Goal: Task Accomplishment & Management: Use online tool/utility

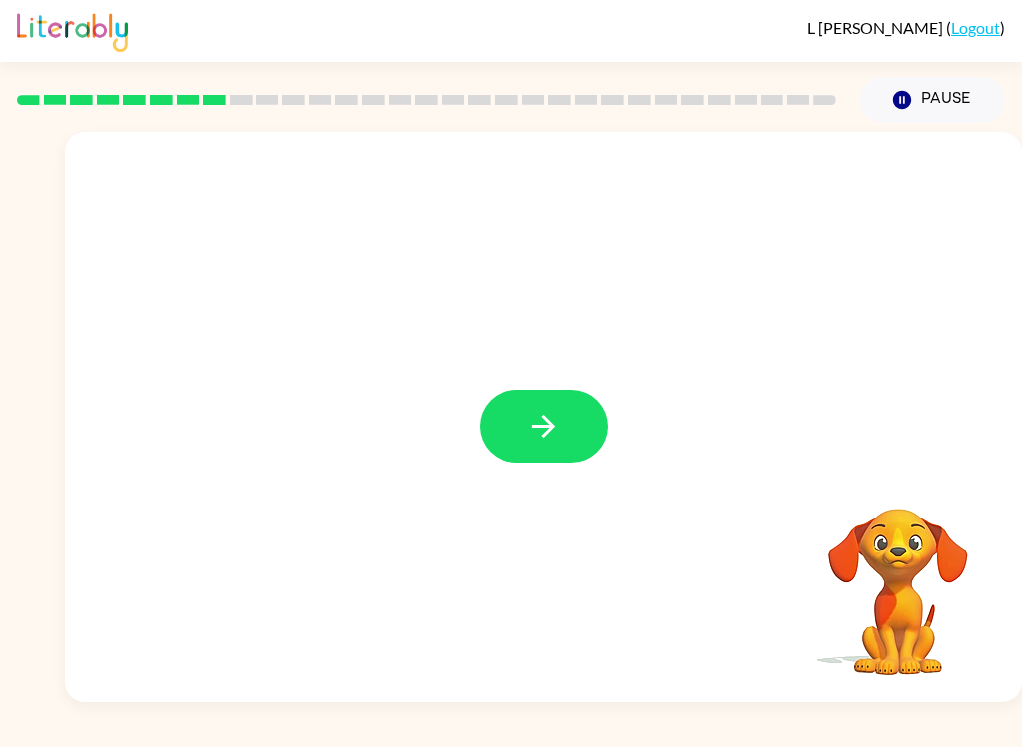
click at [602, 424] on button "button" at bounding box center [544, 426] width 128 height 73
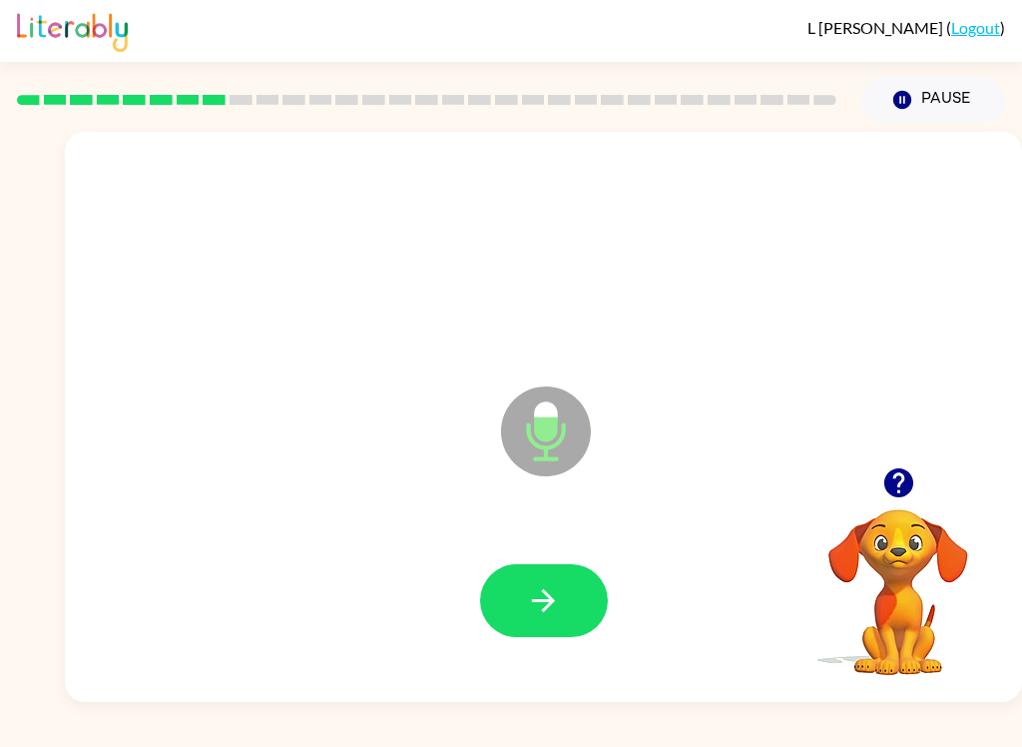
click at [540, 580] on button "button" at bounding box center [544, 600] width 128 height 73
click at [889, 471] on icon "button" at bounding box center [898, 482] width 35 height 35
click at [470, 607] on div at bounding box center [543, 601] width 917 height 164
click at [897, 491] on icon "button" at bounding box center [898, 482] width 35 height 35
click at [553, 595] on icon "button" at bounding box center [543, 600] width 35 height 35
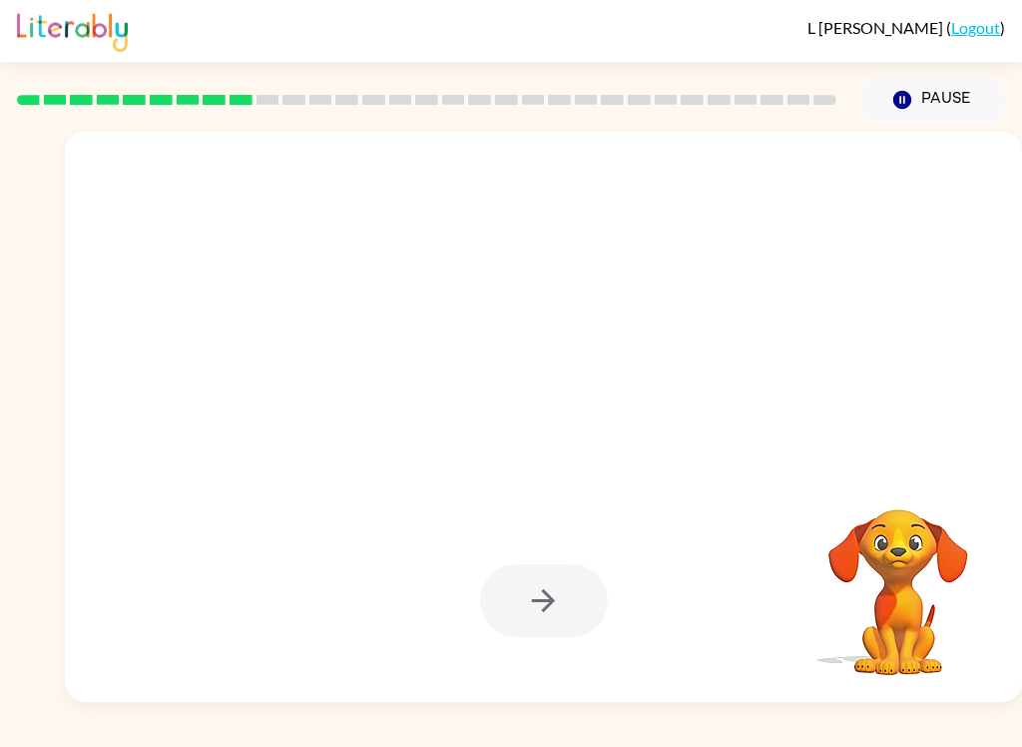
click at [862, 712] on div "[PERSON_NAME] ( Logout ) Pause Pause Your browser must support playing .mp4 fil…" at bounding box center [511, 373] width 1022 height 747
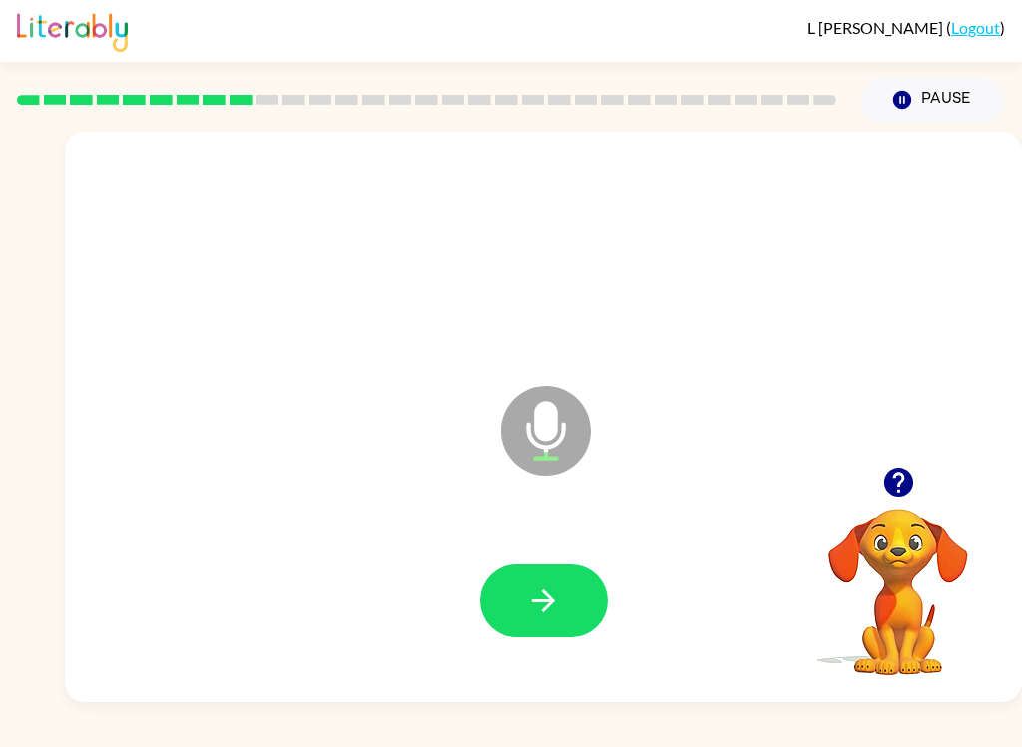
click at [911, 505] on button "button" at bounding box center [898, 482] width 51 height 51
click at [502, 582] on button "button" at bounding box center [544, 600] width 128 height 73
click at [585, 605] on button "button" at bounding box center [544, 600] width 128 height 73
click at [897, 501] on button "button" at bounding box center [898, 482] width 51 height 51
click at [555, 585] on icon "button" at bounding box center [543, 600] width 35 height 35
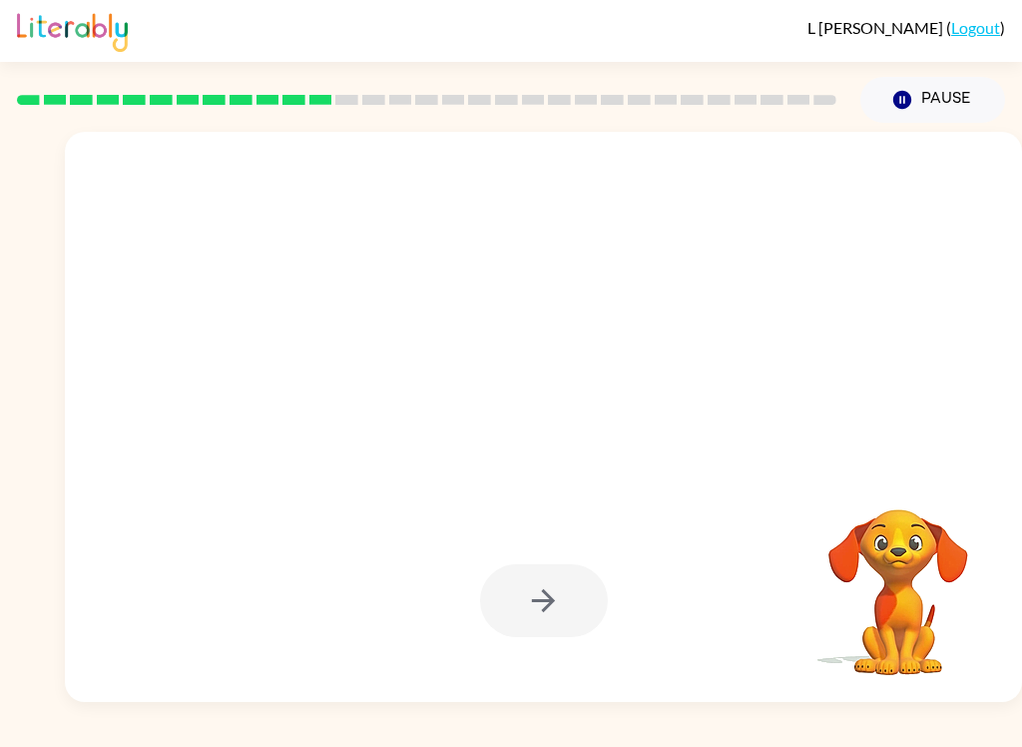
click at [900, 98] on icon "Pause" at bounding box center [902, 100] width 22 height 22
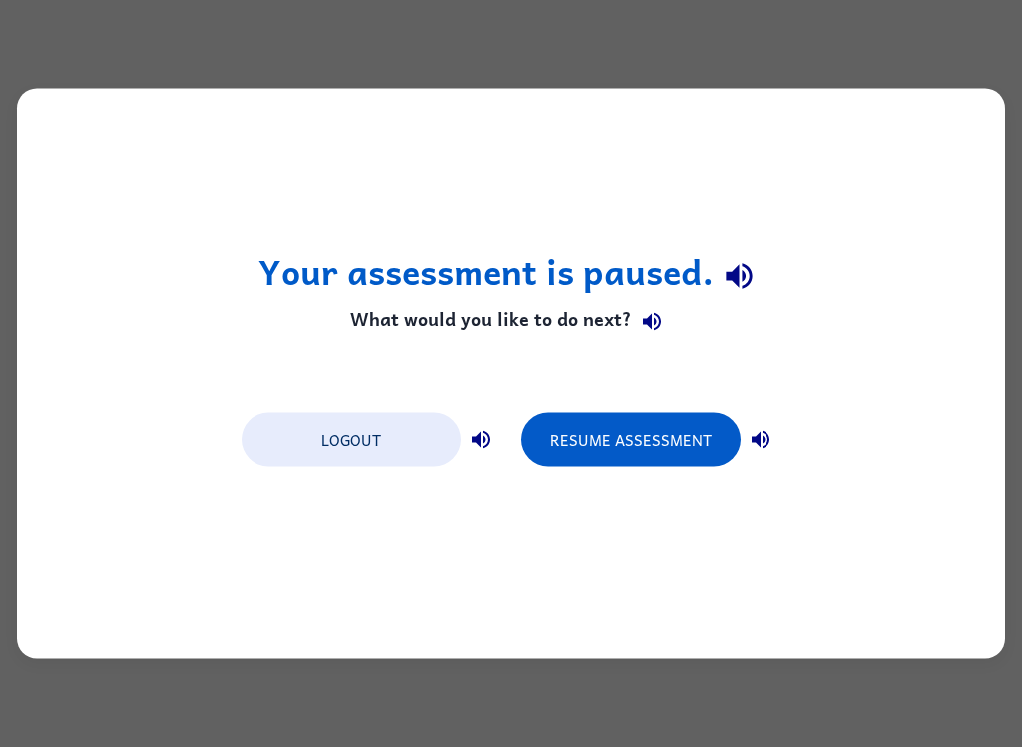
click at [357, 444] on button "Logout" at bounding box center [352, 440] width 220 height 54
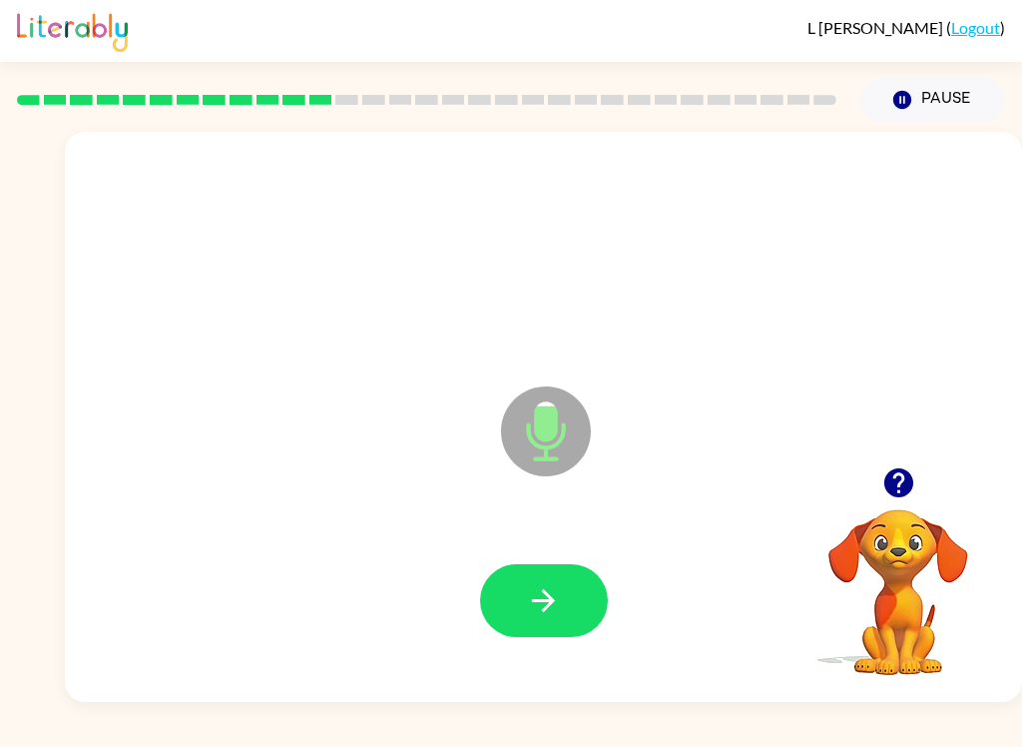
click at [505, 573] on button "button" at bounding box center [544, 600] width 128 height 73
click at [586, 612] on button "button" at bounding box center [544, 600] width 128 height 73
click at [582, 621] on button "button" at bounding box center [544, 600] width 128 height 73
click at [542, 593] on icon "button" at bounding box center [543, 600] width 35 height 35
click at [552, 591] on icon "button" at bounding box center [543, 600] width 35 height 35
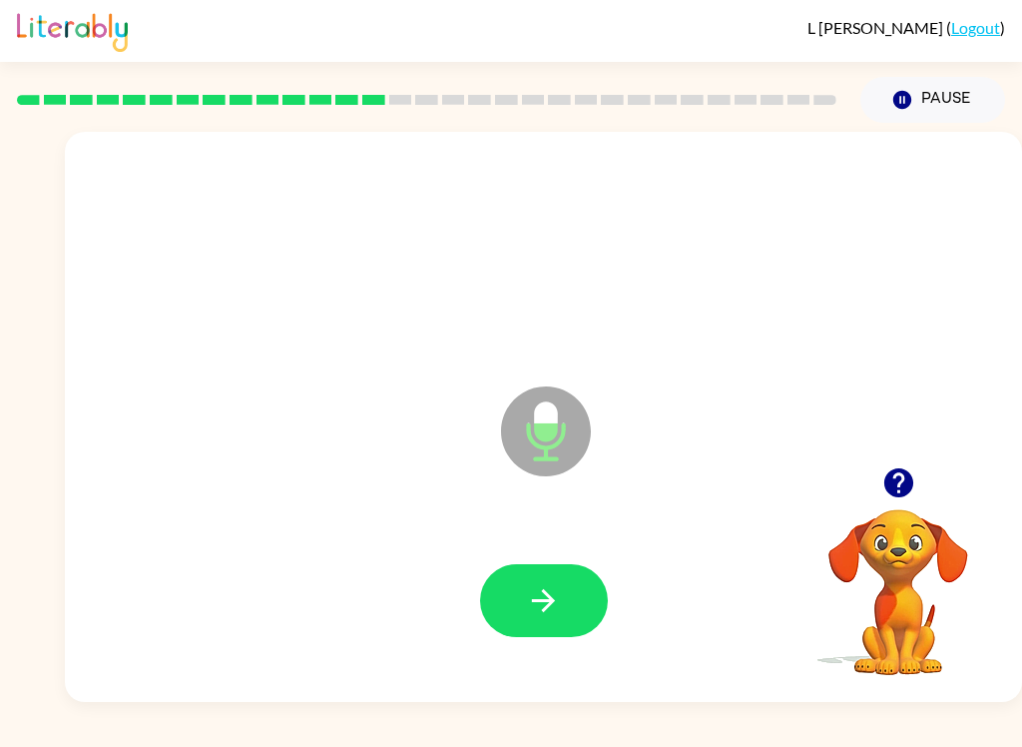
click at [555, 610] on icon "button" at bounding box center [543, 600] width 35 height 35
click at [560, 629] on button "button" at bounding box center [544, 600] width 128 height 73
click at [562, 574] on button "button" at bounding box center [544, 600] width 128 height 73
click at [581, 601] on button "button" at bounding box center [544, 600] width 128 height 73
click at [588, 599] on button "button" at bounding box center [544, 600] width 128 height 73
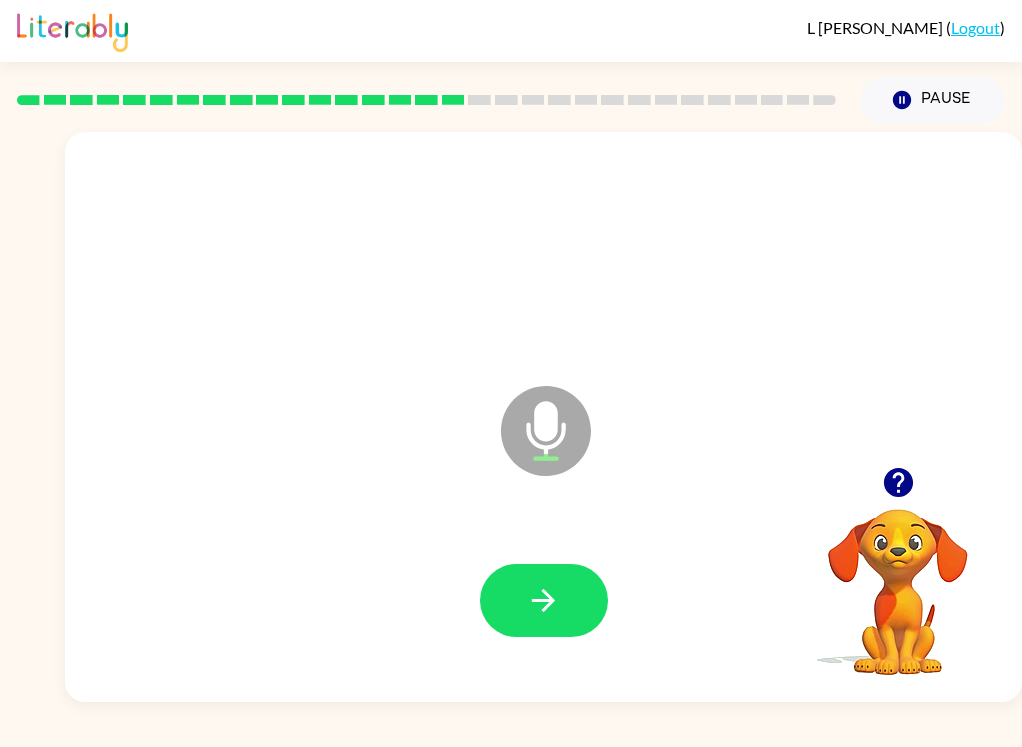
click at [538, 620] on button "button" at bounding box center [544, 600] width 128 height 73
click at [569, 586] on button "button" at bounding box center [544, 600] width 128 height 73
click at [588, 603] on button "button" at bounding box center [544, 600] width 128 height 73
click at [534, 580] on button "button" at bounding box center [544, 600] width 128 height 73
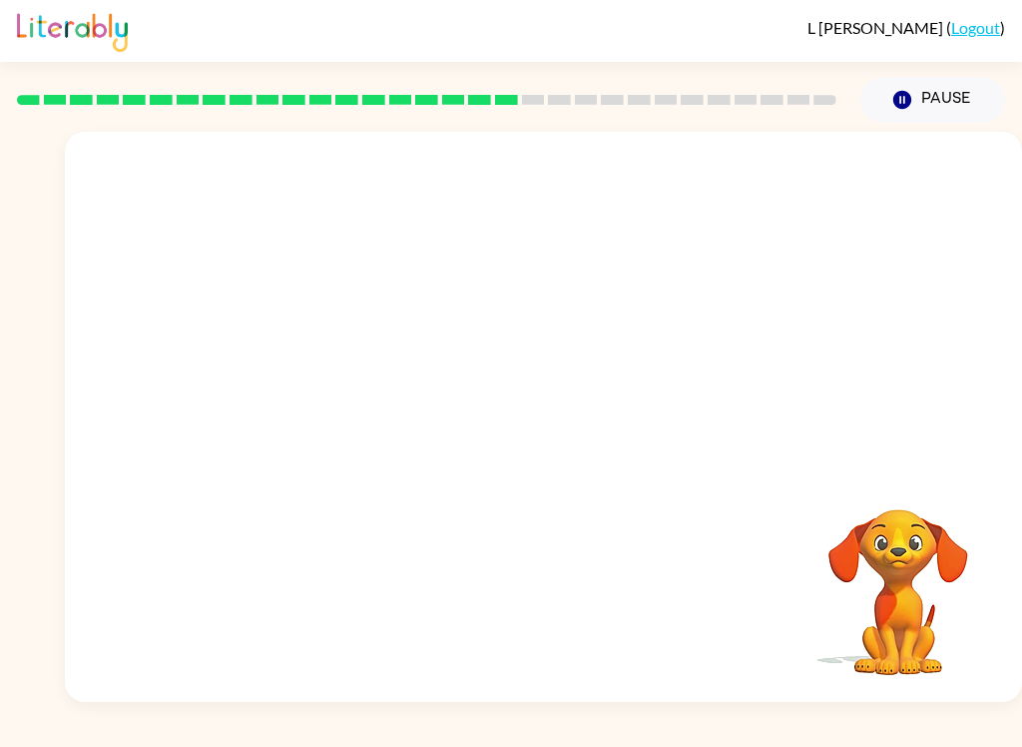
click at [765, 334] on div at bounding box center [543, 299] width 957 height 335
click at [765, 576] on video "Your browser must support playing .mp4 files to use Literably. Please try using…" at bounding box center [898, 578] width 200 height 200
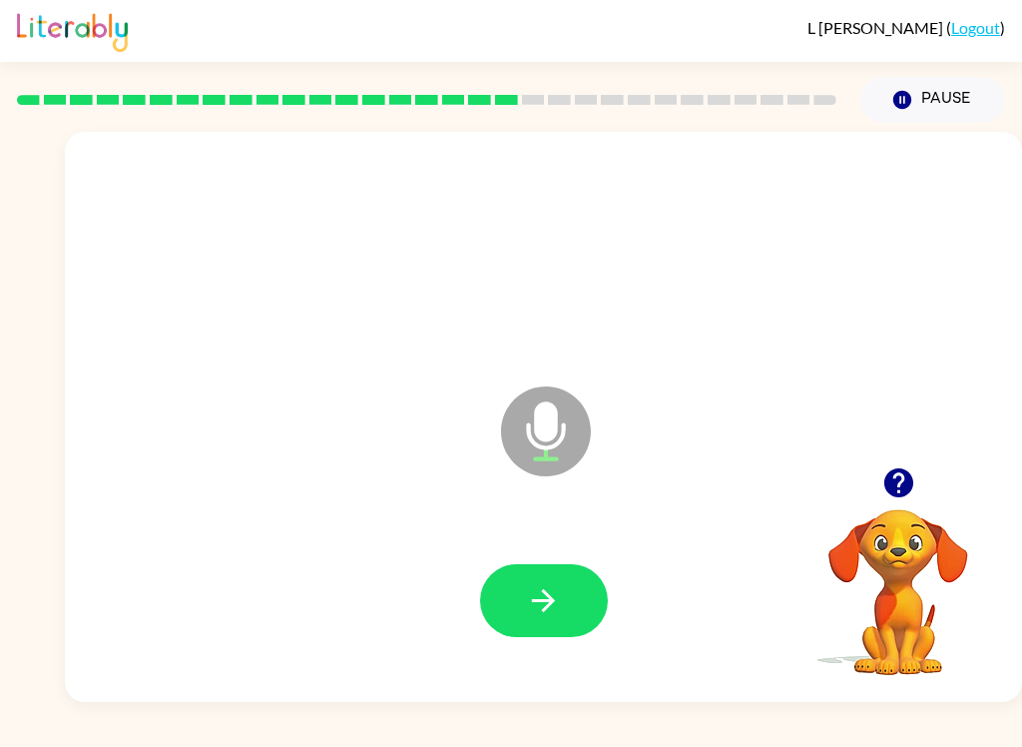
click at [574, 598] on button "button" at bounding box center [544, 600] width 128 height 73
click at [765, 492] on icon "button" at bounding box center [897, 482] width 29 height 29
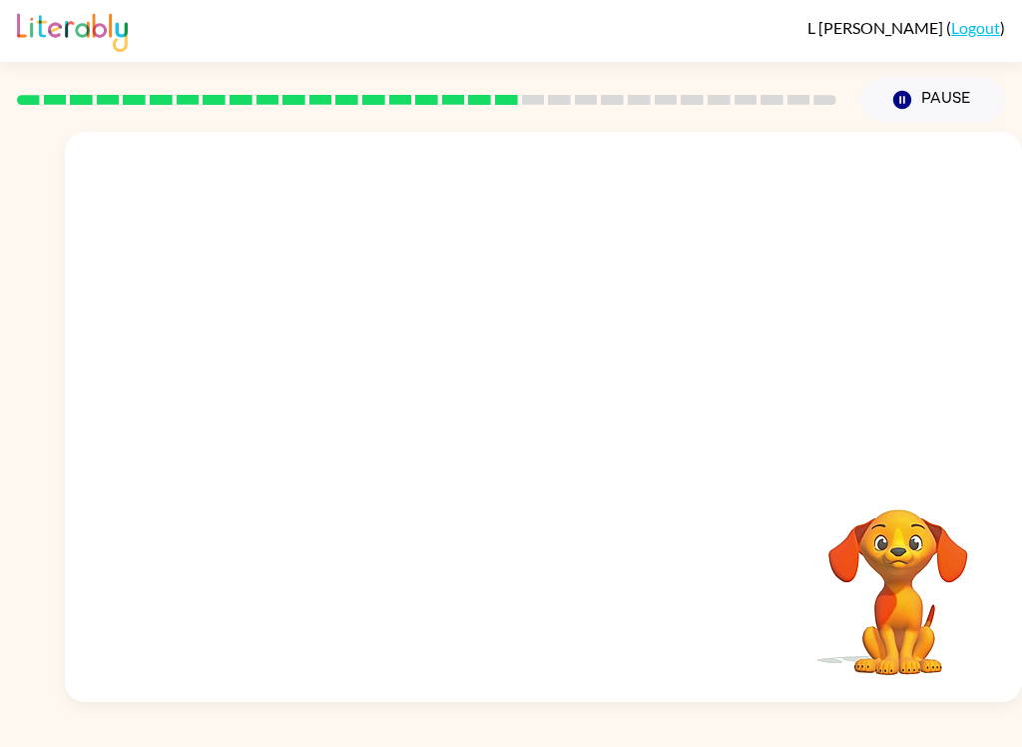
click at [23, 614] on div "Your browser must support playing .mp4 files to use Literably. Please try using…" at bounding box center [511, 412] width 1022 height 579
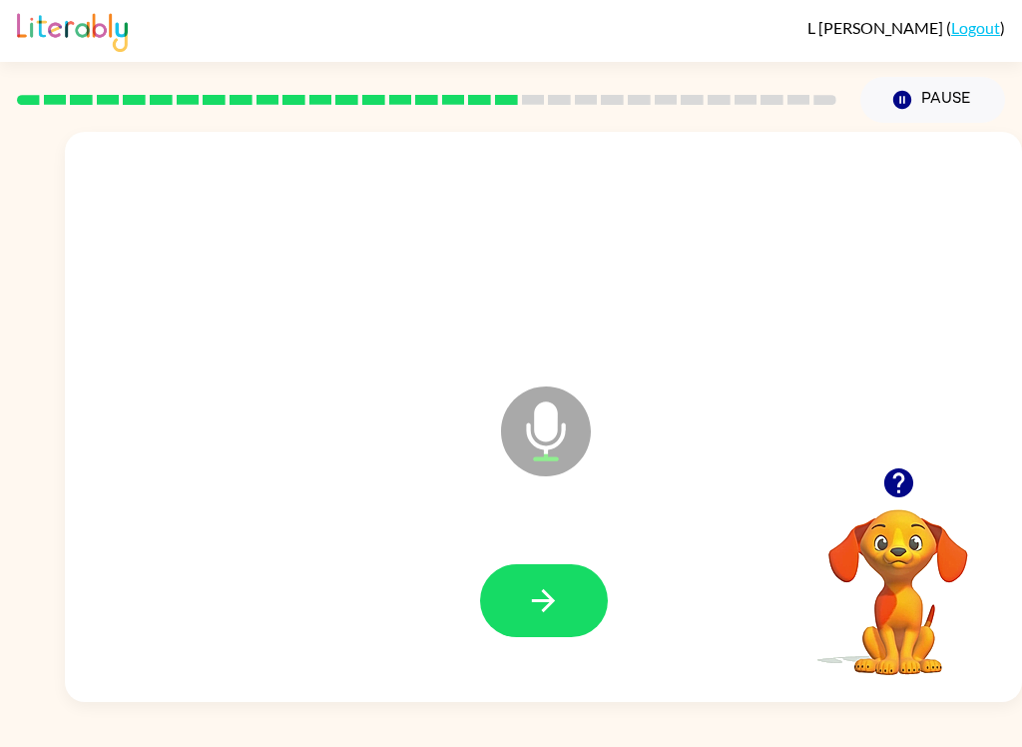
click at [647, 728] on div "L Boehm ( Logout ) Pause Pause Microphone The Microphone is here when it is you…" at bounding box center [511, 373] width 1022 height 747
click at [543, 570] on button "button" at bounding box center [544, 600] width 128 height 73
click at [588, 579] on button "button" at bounding box center [544, 600] width 128 height 73
click at [601, 609] on button "button" at bounding box center [544, 600] width 128 height 73
click at [588, 598] on button "button" at bounding box center [544, 600] width 128 height 73
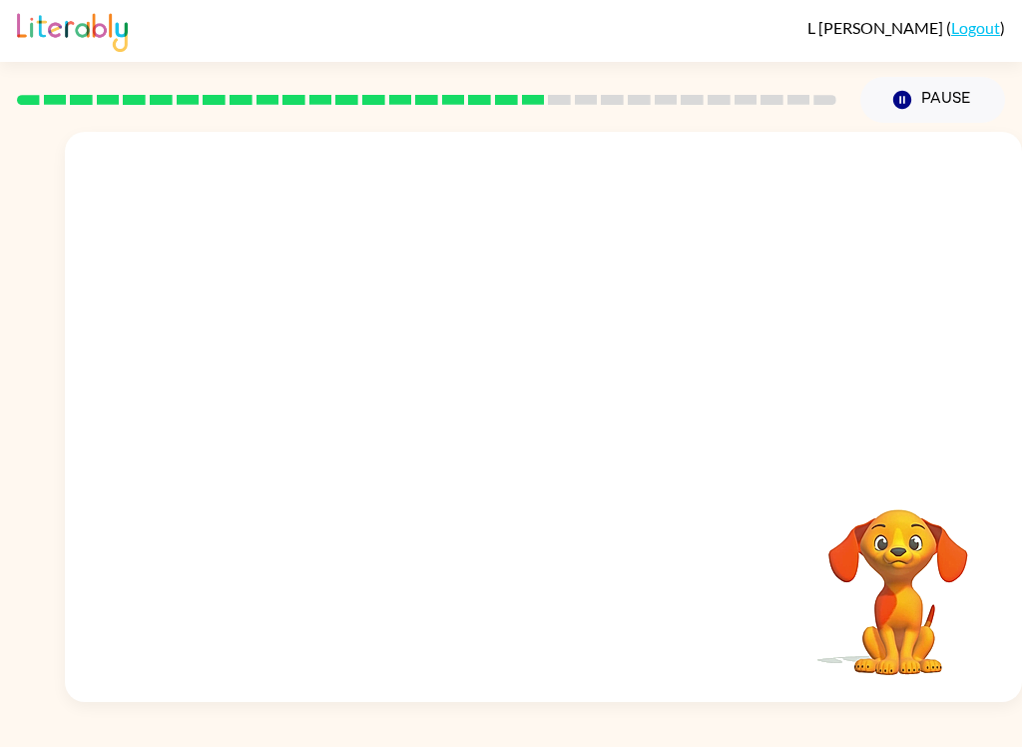
click at [765, 514] on video "Your browser must support playing .mp4 files to use Literably. Please try using…" at bounding box center [898, 578] width 200 height 200
click at [765, 575] on video "Your browser must support playing .mp4 files to use Literably. Please try using…" at bounding box center [898, 578] width 200 height 200
click at [765, 587] on video "Your browser must support playing .mp4 files to use Literably. Please try using…" at bounding box center [898, 578] width 200 height 200
click at [765, 604] on div at bounding box center [543, 417] width 957 height 570
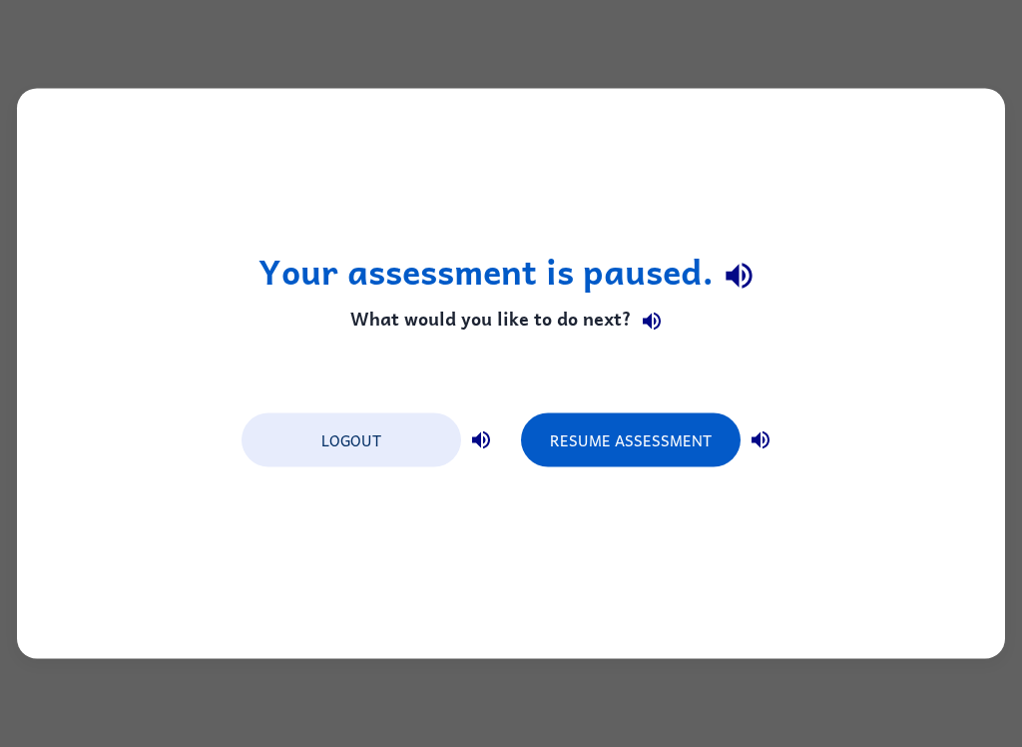
click at [672, 441] on button "Resume Assessment" at bounding box center [631, 440] width 220 height 54
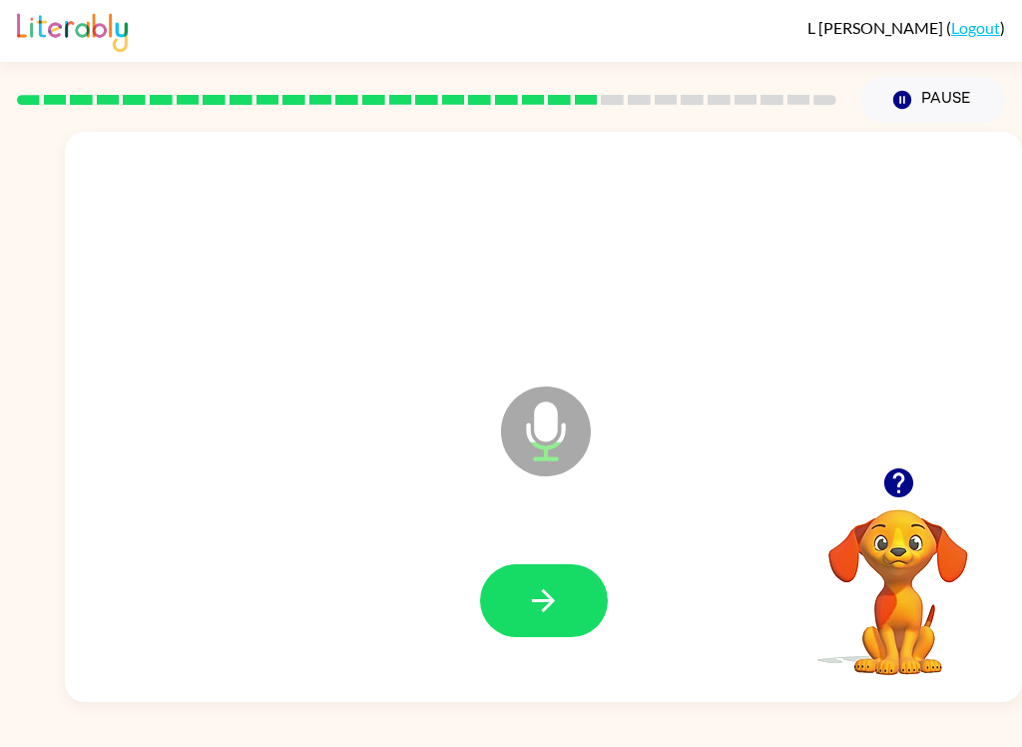
click at [765, 496] on button "button" at bounding box center [898, 482] width 51 height 51
click at [524, 606] on button "button" at bounding box center [544, 600] width 128 height 73
click at [569, 629] on button "button" at bounding box center [544, 600] width 128 height 73
click at [564, 607] on button "button" at bounding box center [544, 600] width 128 height 73
click at [592, 571] on button "button" at bounding box center [544, 600] width 128 height 73
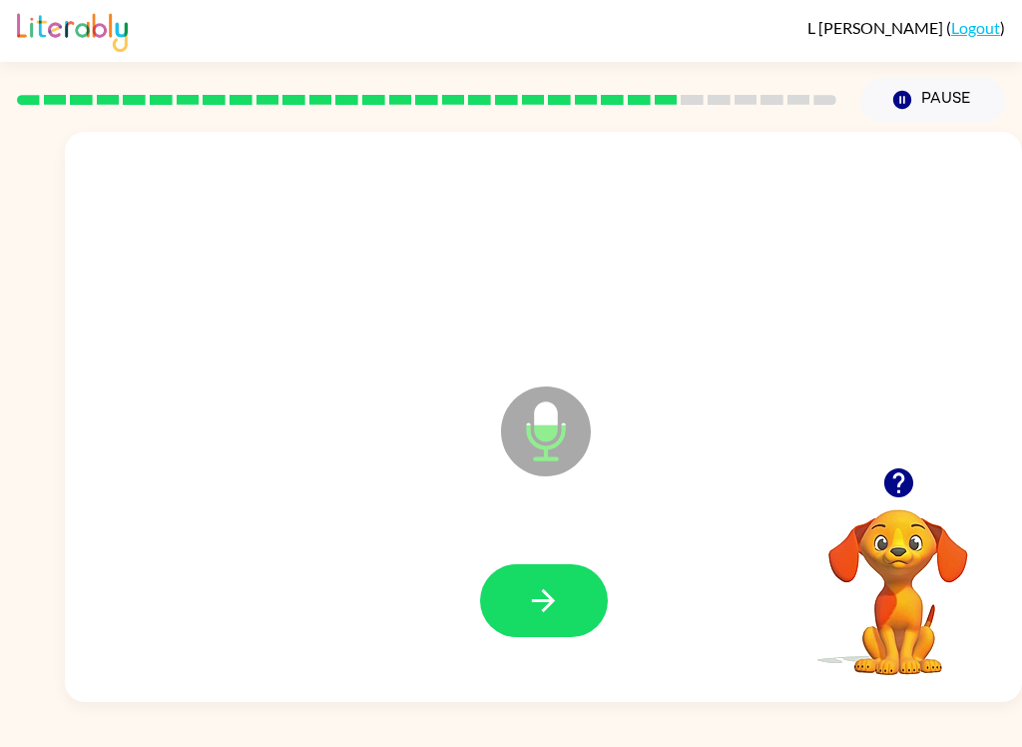
click at [562, 596] on button "button" at bounding box center [544, 600] width 128 height 73
click at [562, 595] on div at bounding box center [543, 601] width 917 height 164
click at [506, 568] on button "button" at bounding box center [544, 600] width 128 height 73
click at [560, 586] on icon "button" at bounding box center [543, 600] width 35 height 35
click at [583, 595] on button "button" at bounding box center [544, 600] width 128 height 73
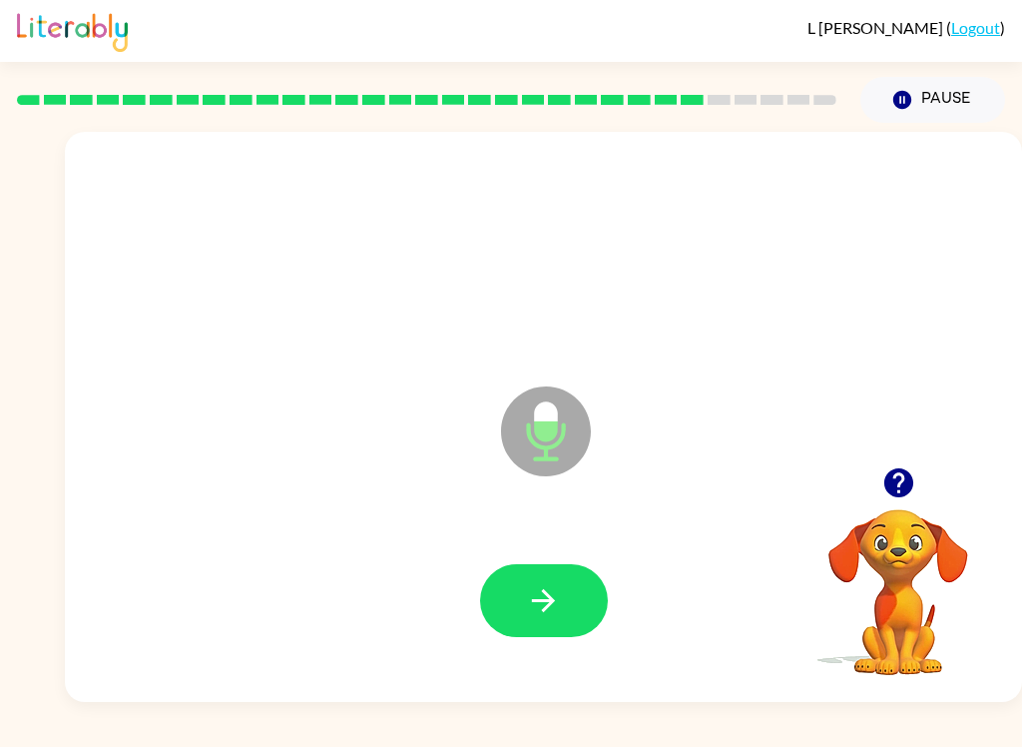
click at [765, 491] on icon "button" at bounding box center [897, 482] width 29 height 29
click at [765, 488] on icon "button" at bounding box center [897, 482] width 29 height 29
click at [563, 573] on button "button" at bounding box center [544, 600] width 128 height 73
click at [580, 603] on button "button" at bounding box center [544, 600] width 128 height 73
click at [556, 626] on button "button" at bounding box center [544, 600] width 128 height 73
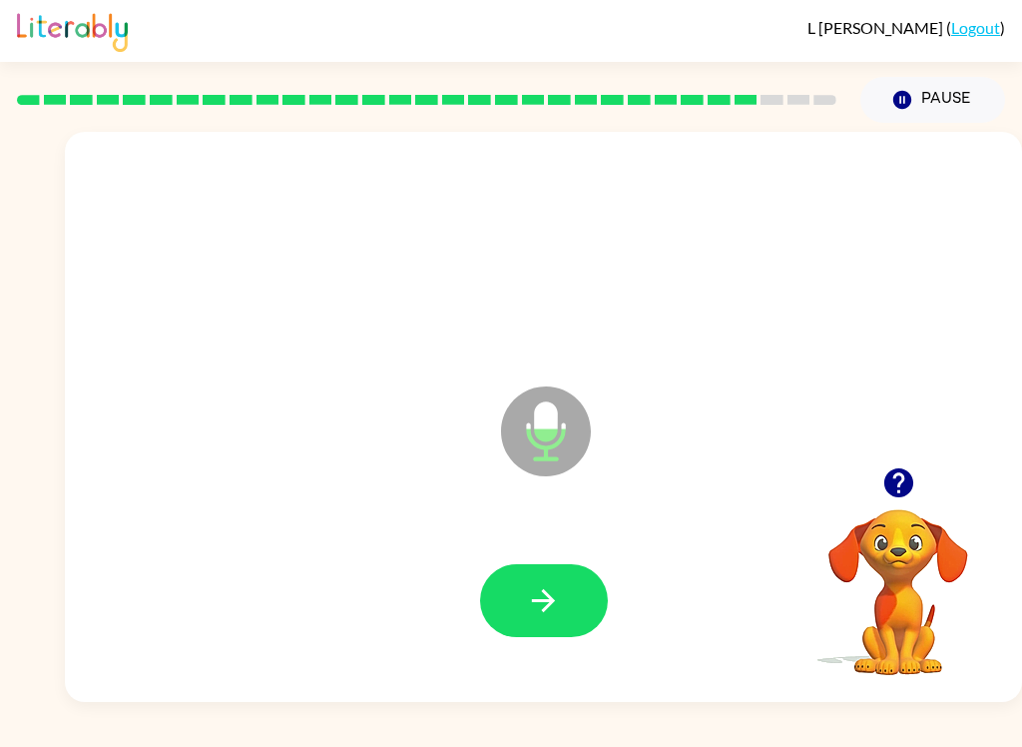
click at [578, 611] on button "button" at bounding box center [544, 600] width 128 height 73
click at [545, 597] on icon "button" at bounding box center [543, 600] width 35 height 35
click at [568, 590] on button "button" at bounding box center [544, 600] width 128 height 73
click at [547, 611] on icon "button" at bounding box center [543, 600] width 35 height 35
click at [577, 608] on button "button" at bounding box center [544, 600] width 128 height 73
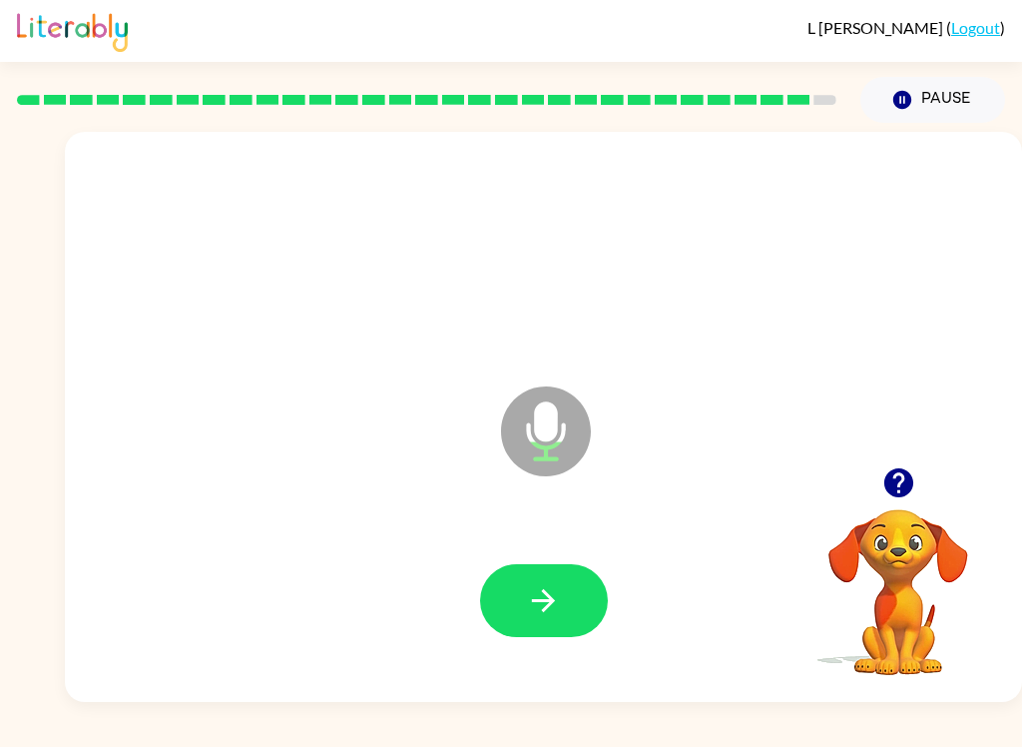
click at [570, 611] on button "button" at bounding box center [544, 600] width 128 height 73
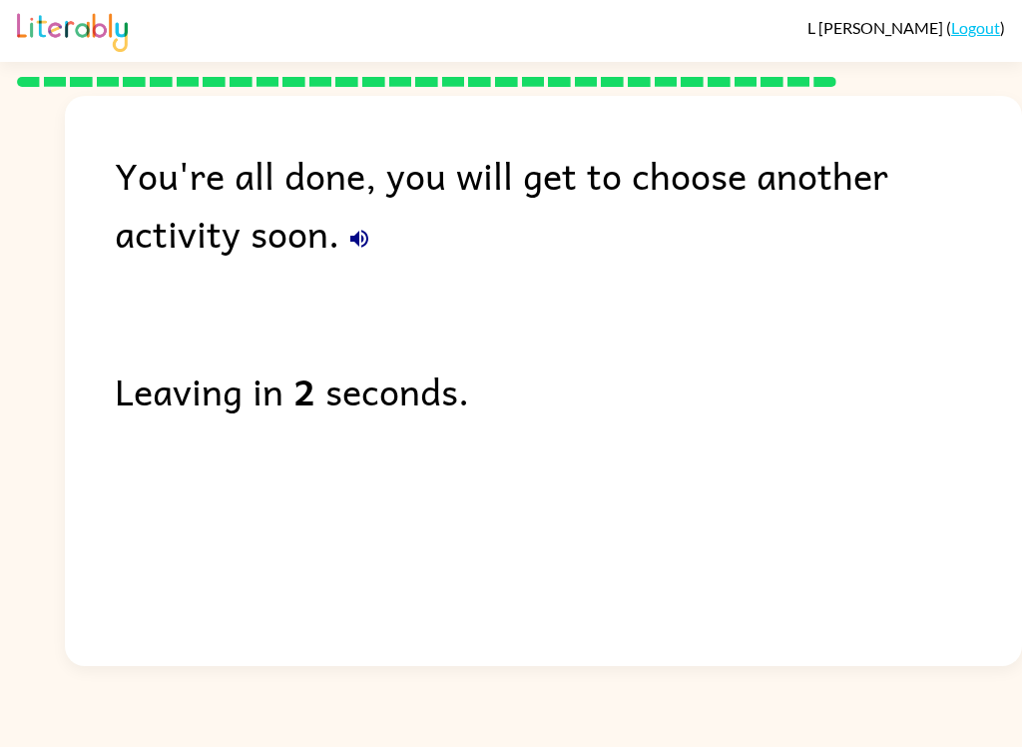
click at [765, 532] on div "You're all done, you will get to choose another activity soon. Leaving in 2 sec…" at bounding box center [543, 376] width 957 height 560
